Goal: Transaction & Acquisition: Download file/media

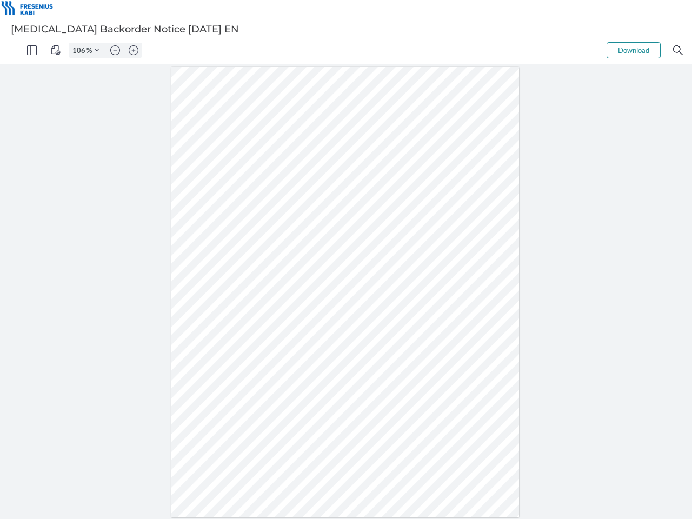
click at [32, 50] on img "Panel" at bounding box center [32, 50] width 10 height 10
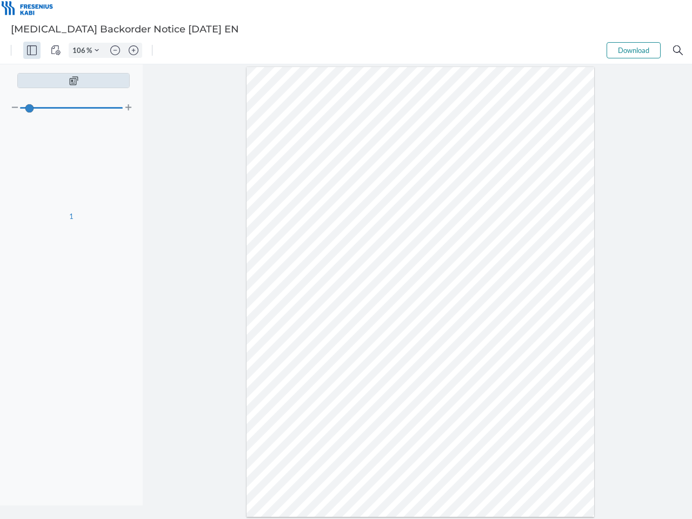
click at [56, 50] on img "View Controls" at bounding box center [56, 50] width 10 height 10
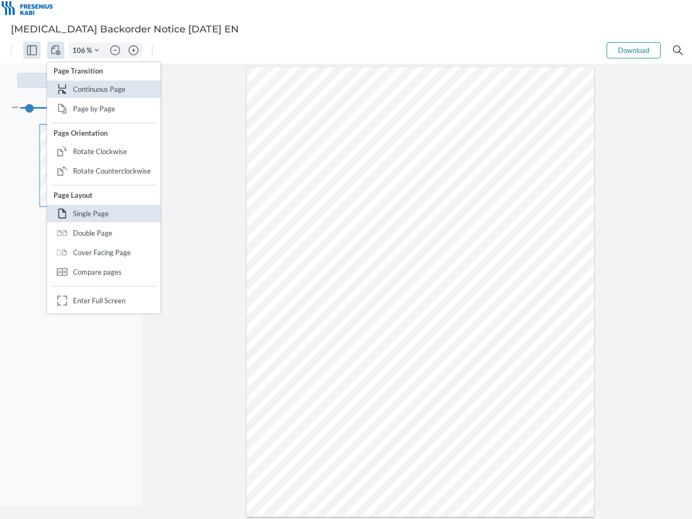
click at [81, 50] on input "106" at bounding box center [77, 50] width 17 height 10
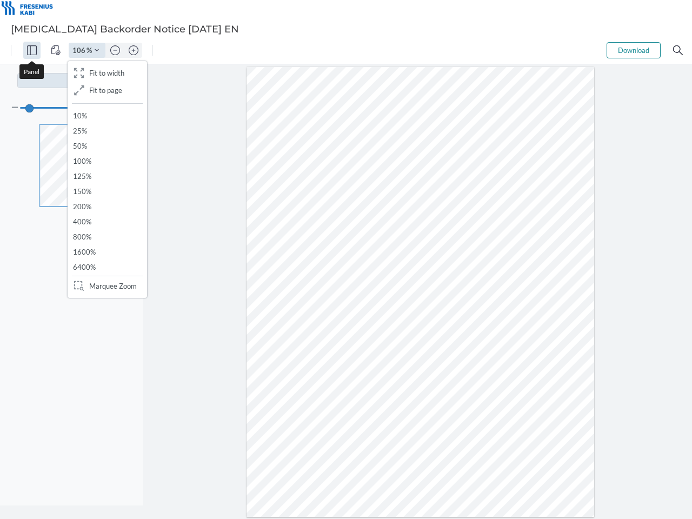
click at [97, 50] on img "Zoom Controls" at bounding box center [97, 50] width 4 height 4
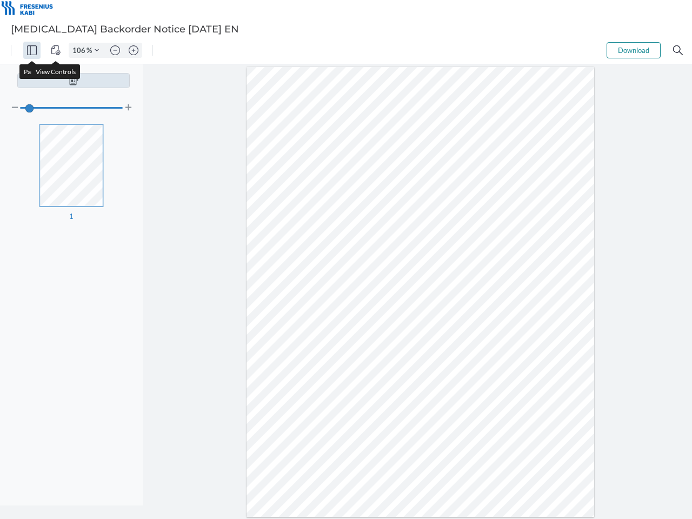
click at [115, 50] on img "Zoom out" at bounding box center [115, 50] width 10 height 10
click at [133, 50] on img "Zoom in" at bounding box center [134, 50] width 10 height 10
type input "106"
click at [633, 50] on button "Download" at bounding box center [633, 50] width 54 height 16
click at [678, 50] on img "Search" at bounding box center [678, 50] width 10 height 10
